Goal: Information Seeking & Learning: Learn about a topic

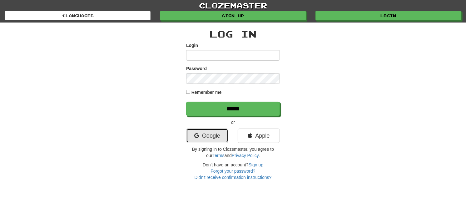
click at [212, 132] on link "Google" at bounding box center [207, 135] width 42 height 14
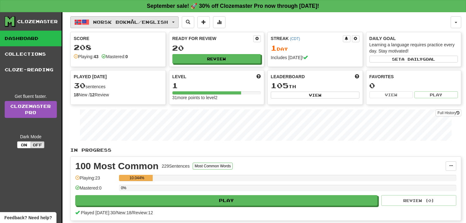
click at [144, 17] on button "Norsk bokmål / English" at bounding box center [124, 22] width 108 height 12
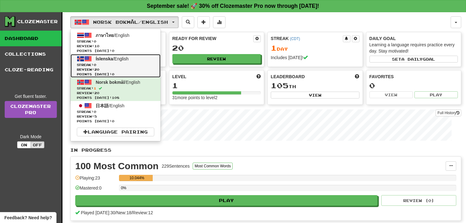
click at [129, 69] on span "Review: 20" at bounding box center [115, 69] width 77 height 5
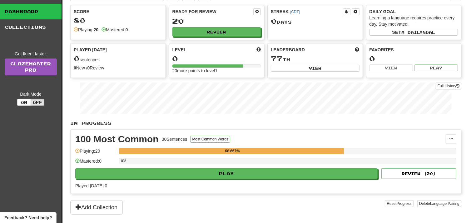
scroll to position [27, 0]
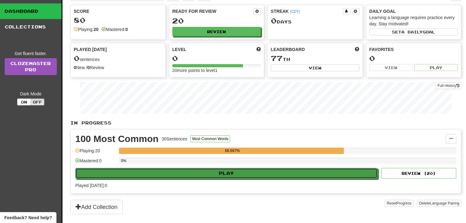
click at [182, 176] on button "Play" at bounding box center [226, 173] width 302 height 11
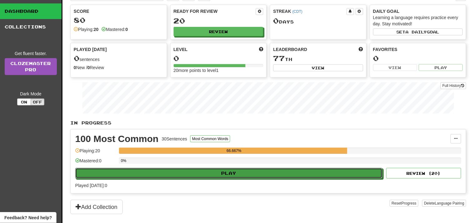
select select "**"
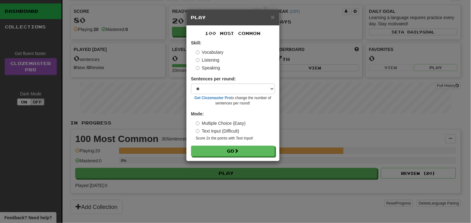
click at [182, 136] on div "× Play 100 Most Common Skill: Vocabulary Listening Speaking Sentences per round…" at bounding box center [235, 111] width 471 height 223
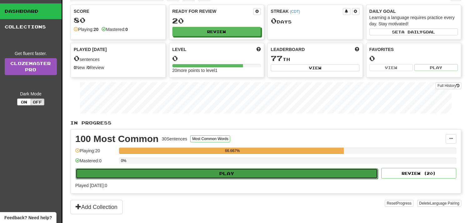
click at [221, 170] on button "Play" at bounding box center [227, 173] width 302 height 11
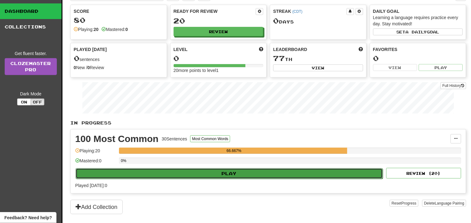
select select "**"
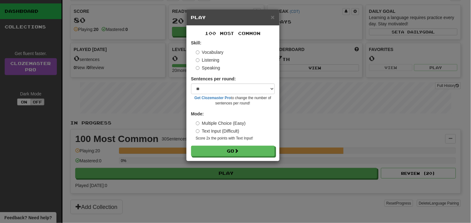
click at [242, 83] on div "Sentences per round: * ** ** ** ** ** *** ******** Get Clozemaster Pro to chang…" at bounding box center [233, 91] width 84 height 30
click at [227, 146] on button "Go" at bounding box center [234, 151] width 84 height 11
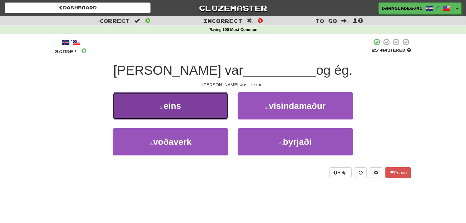
click at [197, 101] on button "1 . eins" at bounding box center [171, 105] width 116 height 27
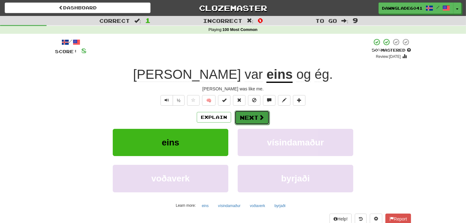
click at [241, 114] on button "Next" at bounding box center [252, 117] width 35 height 14
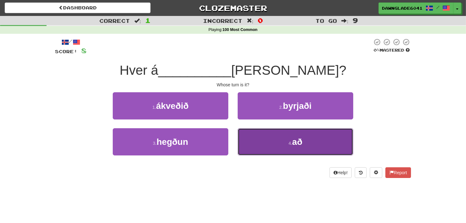
click at [271, 136] on button "4 . að" at bounding box center [296, 141] width 116 height 27
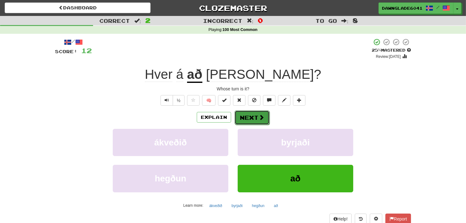
click at [250, 112] on button "Next" at bounding box center [252, 117] width 35 height 14
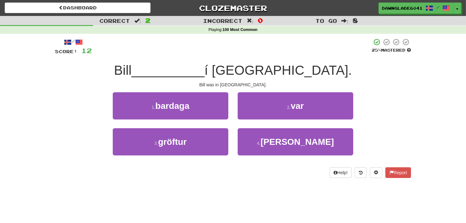
drag, startPoint x: 250, startPoint y: 112, endPoint x: 203, endPoint y: 80, distance: 56.7
click at [203, 80] on div "/ Score: 12 25 % Mastered Bill __________ í Japan. Bill was in Japan. 1 . barda…" at bounding box center [233, 108] width 356 height 140
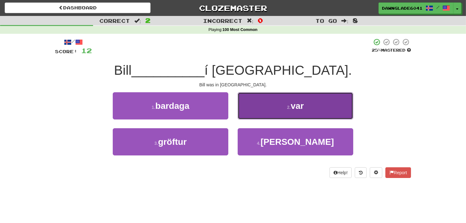
click at [270, 98] on button "2 . var" at bounding box center [296, 105] width 116 height 27
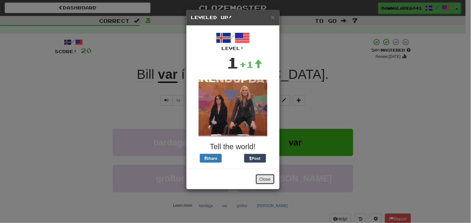
click at [269, 181] on button "Close" at bounding box center [265, 179] width 19 height 11
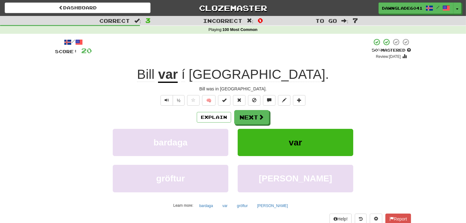
drag, startPoint x: 244, startPoint y: 117, endPoint x: 232, endPoint y: 117, distance: 11.9
click at [232, 117] on div "Explain Next" at bounding box center [233, 117] width 356 height 14
click at [241, 116] on button "Next" at bounding box center [252, 117] width 35 height 14
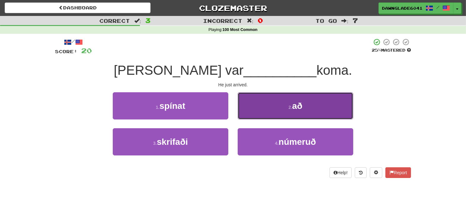
click at [282, 102] on button "2 . að" at bounding box center [296, 105] width 116 height 27
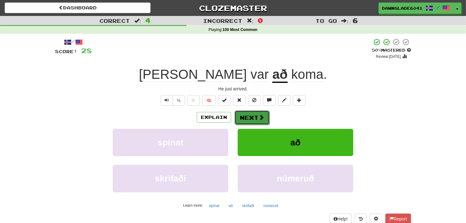
drag, startPoint x: 241, startPoint y: 118, endPoint x: 237, endPoint y: 113, distance: 6.0
click at [237, 113] on button "Next" at bounding box center [252, 117] width 35 height 14
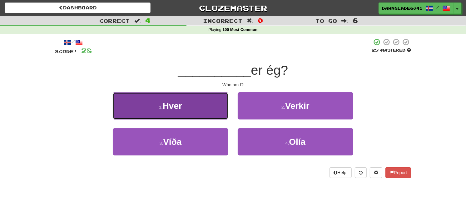
click at [201, 97] on button "1 . Hver" at bounding box center [171, 105] width 116 height 27
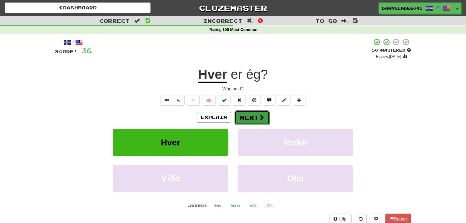
click at [246, 115] on button "Next" at bounding box center [252, 117] width 35 height 14
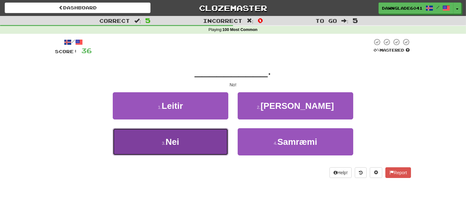
click at [198, 132] on button "3 . Nei" at bounding box center [171, 141] width 116 height 27
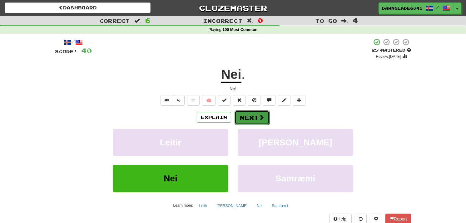
click at [241, 121] on button "Next" at bounding box center [252, 117] width 35 height 14
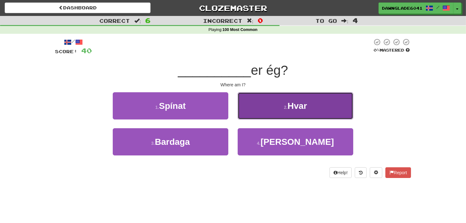
click at [271, 109] on button "2 . Hvar" at bounding box center [296, 105] width 116 height 27
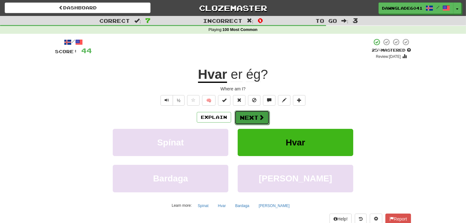
click at [240, 112] on button "Next" at bounding box center [252, 117] width 35 height 14
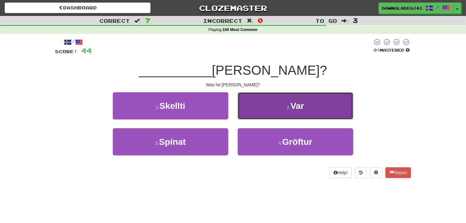
click at [258, 99] on button "2 . Var" at bounding box center [296, 105] width 116 height 27
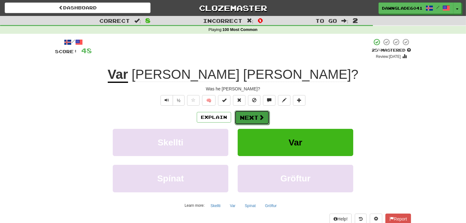
click at [243, 117] on button "Next" at bounding box center [252, 117] width 35 height 14
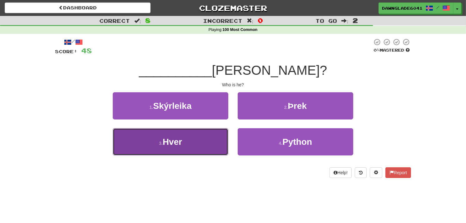
click at [210, 135] on button "3 . Hver" at bounding box center [171, 141] width 116 height 27
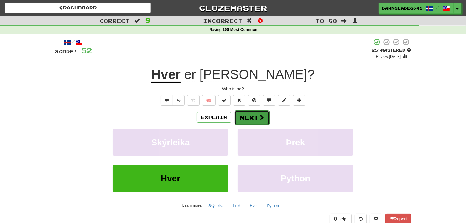
click at [251, 114] on button "Next" at bounding box center [252, 117] width 35 height 14
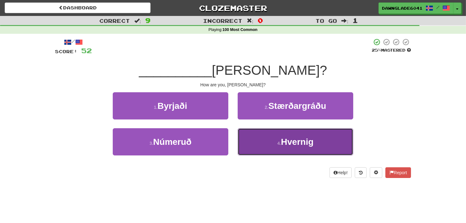
click at [262, 147] on button "4 . Hvernig" at bounding box center [296, 141] width 116 height 27
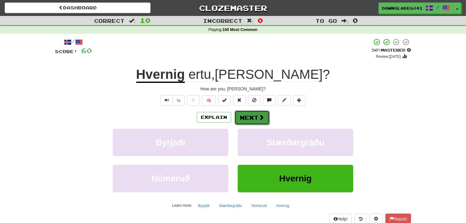
click at [244, 121] on button "Next" at bounding box center [252, 117] width 35 height 14
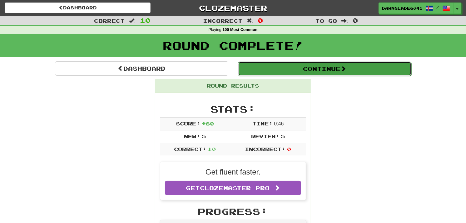
click at [325, 72] on button "Continue" at bounding box center [324, 69] width 173 height 14
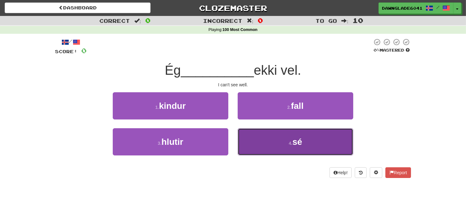
click at [263, 142] on button "4 . sé" at bounding box center [296, 141] width 116 height 27
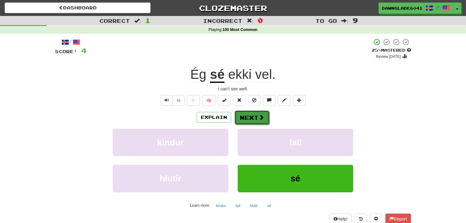
drag, startPoint x: 242, startPoint y: 111, endPoint x: 239, endPoint y: 116, distance: 5.6
click at [239, 116] on button "Next" at bounding box center [252, 117] width 35 height 14
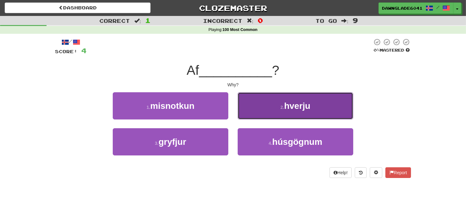
click at [269, 115] on button "2 . hverju" at bounding box center [296, 105] width 116 height 27
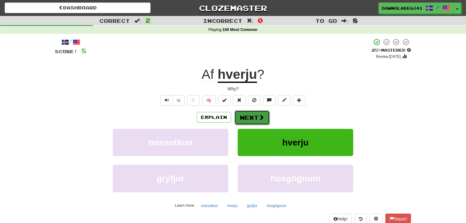
click at [235, 120] on button "Next" at bounding box center [252, 117] width 35 height 14
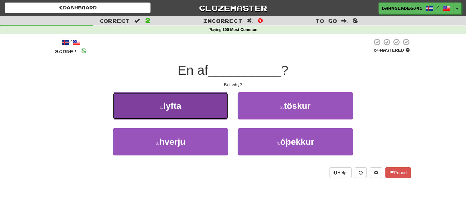
click at [202, 95] on button "1 . lyfta" at bounding box center [171, 105] width 116 height 27
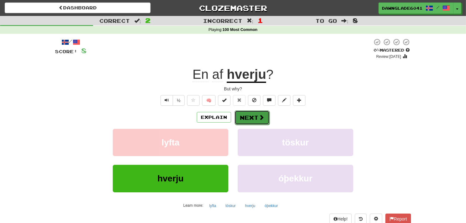
click at [261, 119] on span at bounding box center [262, 117] width 6 height 6
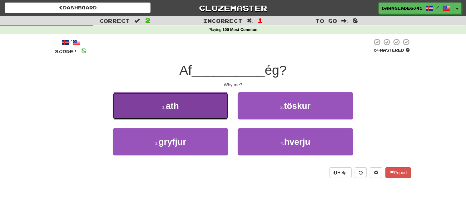
click at [214, 107] on button "1 . ath" at bounding box center [171, 105] width 116 height 27
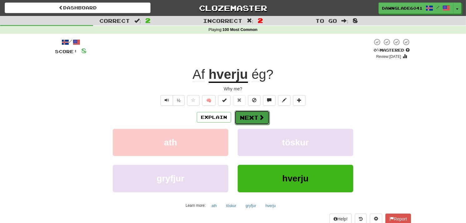
click at [254, 115] on button "Next" at bounding box center [252, 117] width 35 height 14
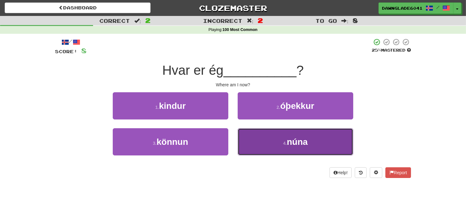
click at [251, 128] on button "4 . núna" at bounding box center [296, 141] width 116 height 27
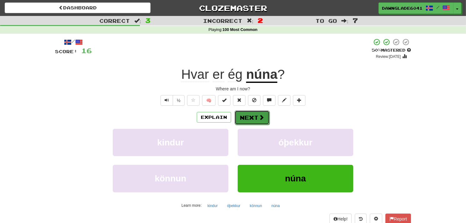
click at [251, 113] on button "Next" at bounding box center [252, 117] width 35 height 14
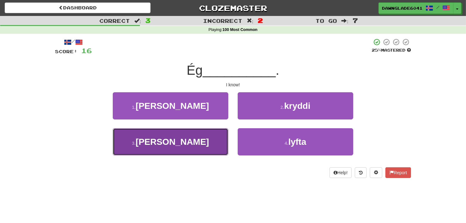
click at [212, 133] on button "3 . veit" at bounding box center [171, 141] width 116 height 27
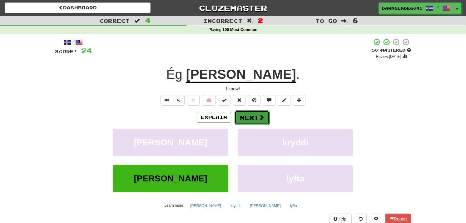
click at [255, 115] on button "Next" at bounding box center [252, 117] width 35 height 14
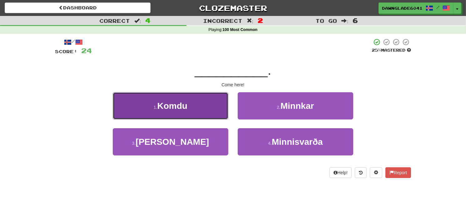
click at [183, 96] on button "1 . Komdu" at bounding box center [171, 105] width 116 height 27
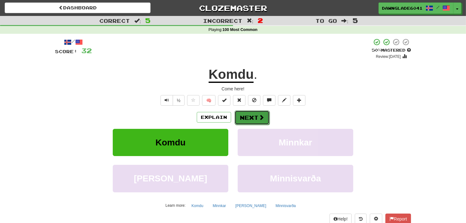
click at [250, 122] on button "Next" at bounding box center [252, 117] width 35 height 14
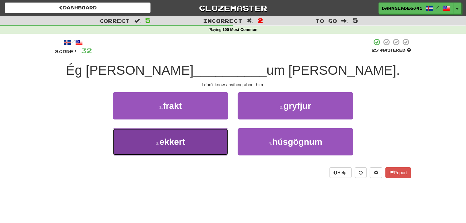
click at [196, 133] on button "3 . ekkert" at bounding box center [171, 141] width 116 height 27
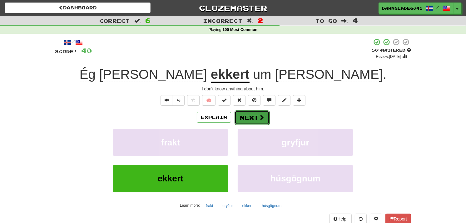
click at [242, 123] on button "Next" at bounding box center [252, 117] width 35 height 14
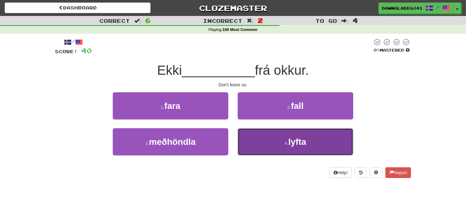
click at [299, 139] on span "lyfta" at bounding box center [297, 142] width 18 height 10
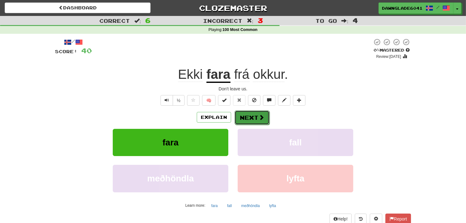
click at [256, 114] on button "Next" at bounding box center [252, 117] width 35 height 14
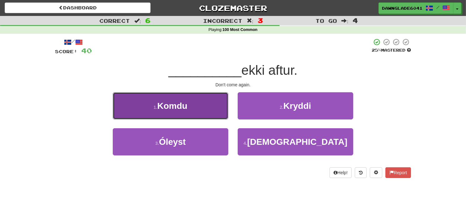
click at [210, 98] on button "1 . Komdu" at bounding box center [171, 105] width 116 height 27
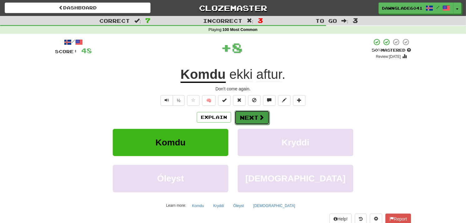
click at [241, 111] on button "Next" at bounding box center [252, 117] width 35 height 14
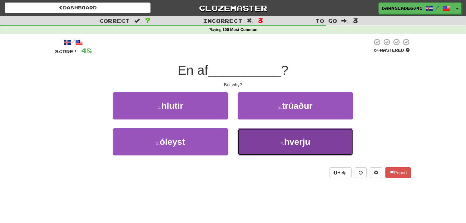
click at [274, 135] on button "4 . hverju" at bounding box center [296, 141] width 116 height 27
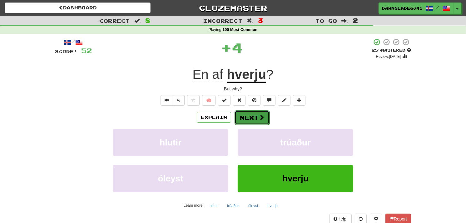
click at [249, 112] on button "Next" at bounding box center [252, 117] width 35 height 14
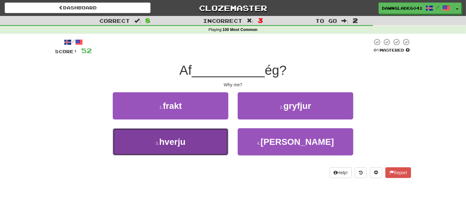
drag, startPoint x: 209, startPoint y: 130, endPoint x: 209, endPoint y: 135, distance: 4.4
click at [209, 135] on button "3 . hverju" at bounding box center [171, 141] width 116 height 27
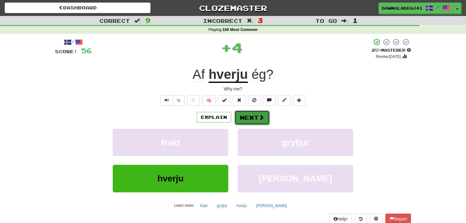
click at [254, 116] on button "Next" at bounding box center [252, 117] width 35 height 14
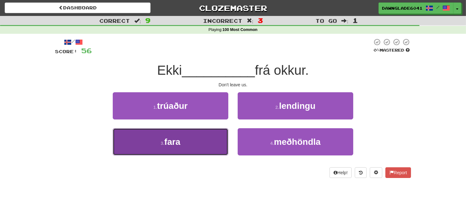
click at [206, 131] on button "3 . fara" at bounding box center [171, 141] width 116 height 27
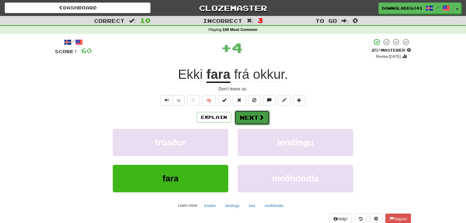
click at [248, 111] on button "Next" at bounding box center [252, 117] width 35 height 14
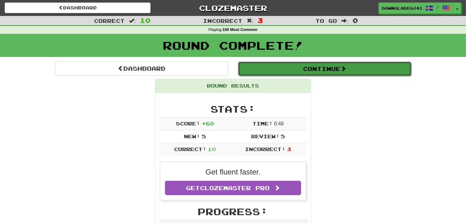
click at [335, 63] on button "Continue" at bounding box center [324, 69] width 173 height 14
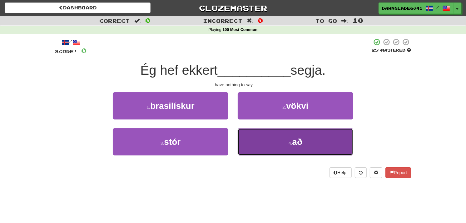
click at [277, 137] on button "4 . að" at bounding box center [296, 141] width 116 height 27
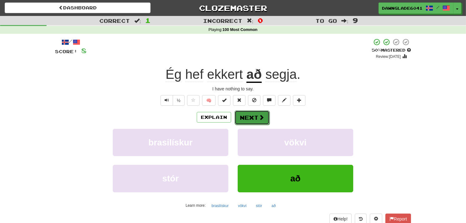
click at [247, 117] on button "Next" at bounding box center [252, 117] width 35 height 14
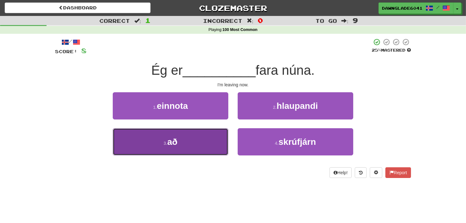
click at [208, 133] on button "3 . að" at bounding box center [171, 141] width 116 height 27
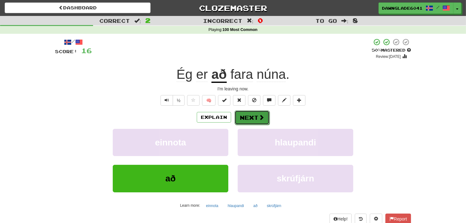
click at [251, 119] on button "Next" at bounding box center [252, 117] width 35 height 14
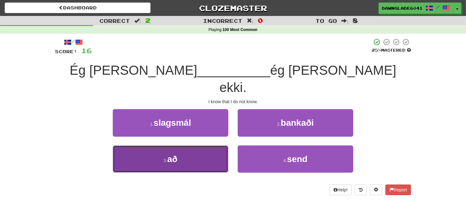
click at [207, 145] on button "3 . að" at bounding box center [171, 158] width 116 height 27
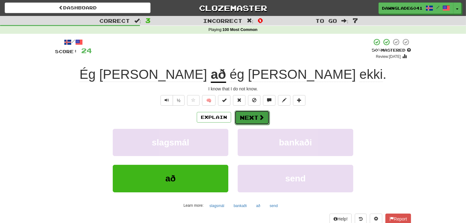
click at [255, 118] on button "Next" at bounding box center [252, 117] width 35 height 14
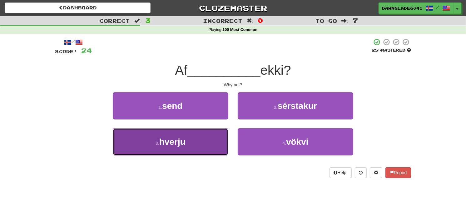
click at [213, 135] on button "3 . hverju" at bounding box center [171, 141] width 116 height 27
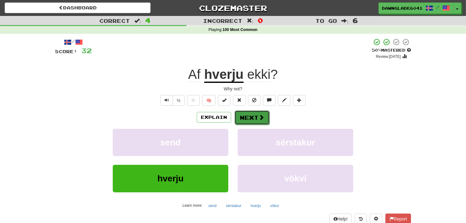
click at [267, 117] on button "Next" at bounding box center [252, 117] width 35 height 14
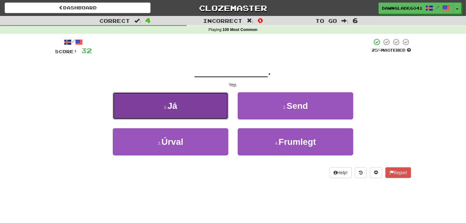
click at [215, 100] on button "1 . Já" at bounding box center [171, 105] width 116 height 27
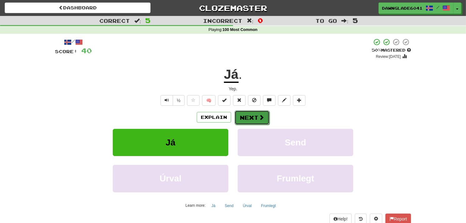
click at [251, 124] on button "Next" at bounding box center [252, 117] width 35 height 14
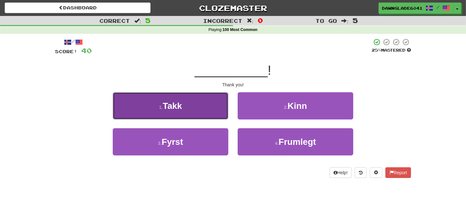
click at [216, 102] on button "1 . Takk" at bounding box center [171, 105] width 116 height 27
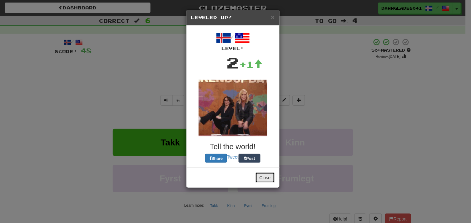
click at [264, 177] on button "Close" at bounding box center [265, 177] width 19 height 11
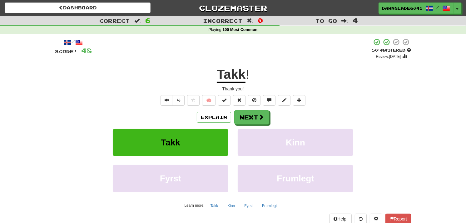
click at [261, 108] on div "/ Score: 48 + 8 50 % Mastered Review: 2025-09-28 Takk ! Thank you! ½ 🧠 Explain …" at bounding box center [233, 136] width 356 height 196
click at [257, 113] on button "Next" at bounding box center [252, 117] width 35 height 14
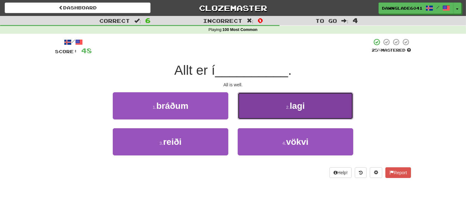
click at [265, 108] on button "2 . lagi" at bounding box center [296, 105] width 116 height 27
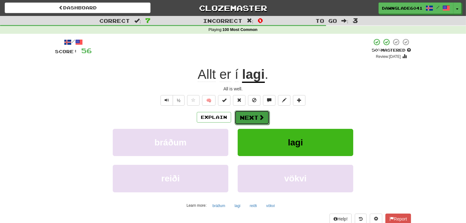
click at [264, 112] on button "Next" at bounding box center [252, 117] width 35 height 14
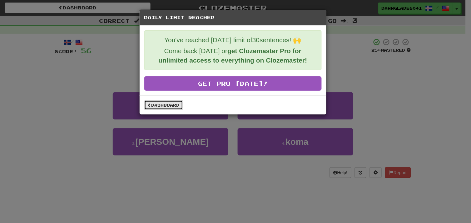
click at [170, 107] on link "Dashboard" at bounding box center [163, 104] width 39 height 9
